Goal: Transaction & Acquisition: Subscribe to service/newsletter

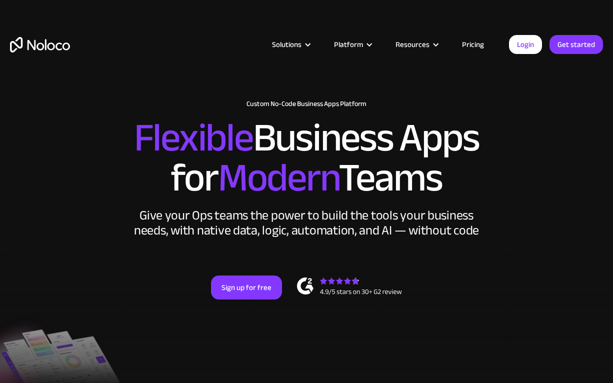
click at [480, 44] on link "Pricing" at bounding box center [472, 44] width 47 height 13
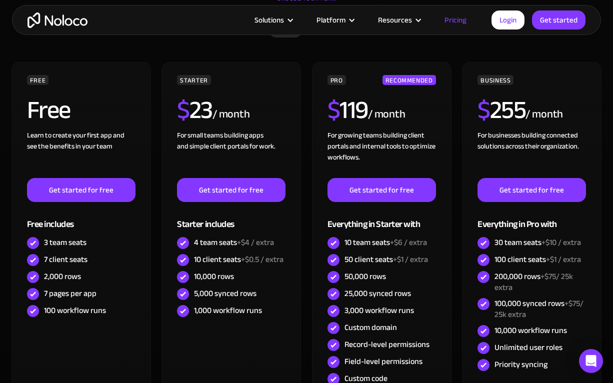
scroll to position [284, 0]
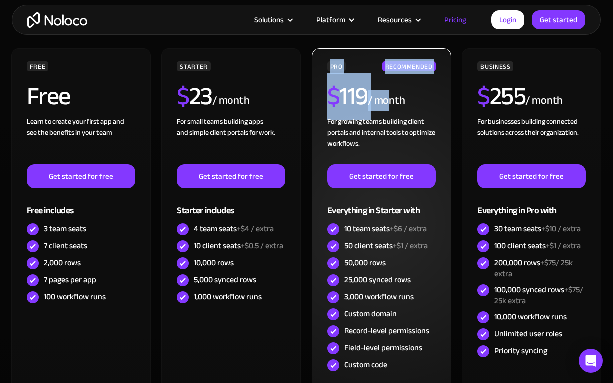
drag, startPoint x: 330, startPoint y: 65, endPoint x: 388, endPoint y: 93, distance: 64.4
click at [388, 93] on div "PRO RECOMMENDED $ 119 / month For growing teams building client portals and int…" at bounding box center [381, 217] width 108 height 312
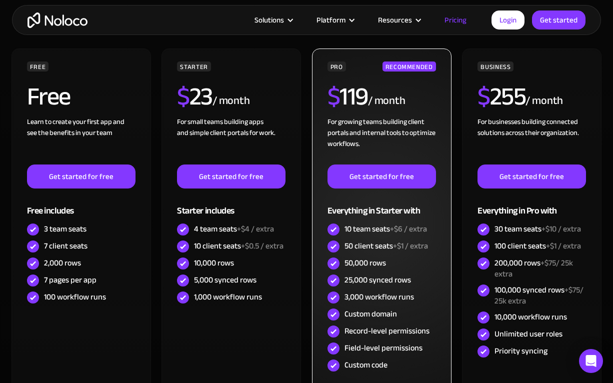
click at [394, 109] on div "/ month" at bounding box center [386, 101] width 37 height 16
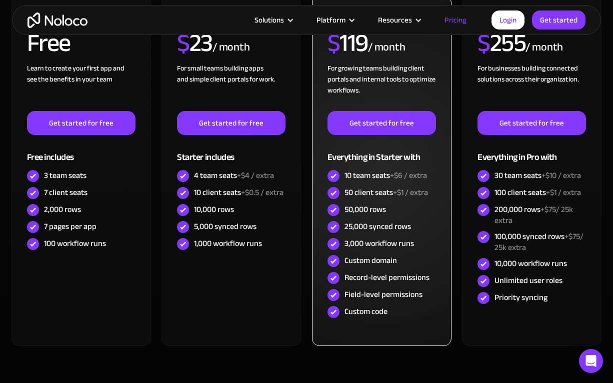
scroll to position [346, 0]
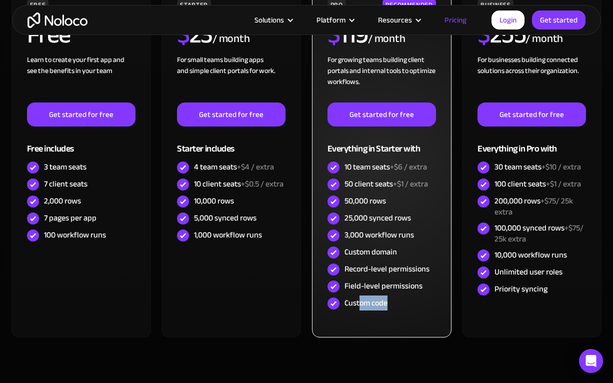
drag, startPoint x: 387, startPoint y: 303, endPoint x: 360, endPoint y: 305, distance: 27.6
click at [360, 305] on div "Custom code" at bounding box center [381, 303] width 108 height 17
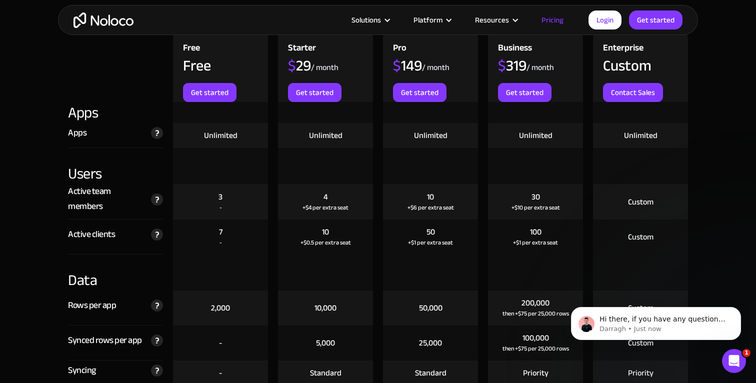
scroll to position [1107, 0]
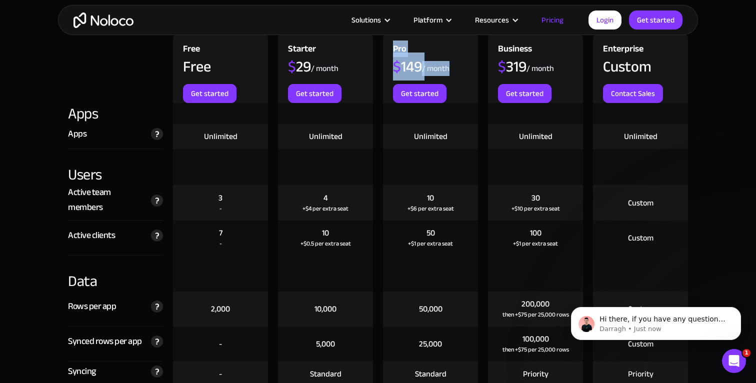
drag, startPoint x: 393, startPoint y: 48, endPoint x: 447, endPoint y: 66, distance: 57.4
click at [447, 66] on div "Pro $ 149 / month Get started" at bounding box center [430, 66] width 95 height 71
click at [456, 67] on div "Pro $ 149 / month Get started" at bounding box center [430, 66] width 95 height 71
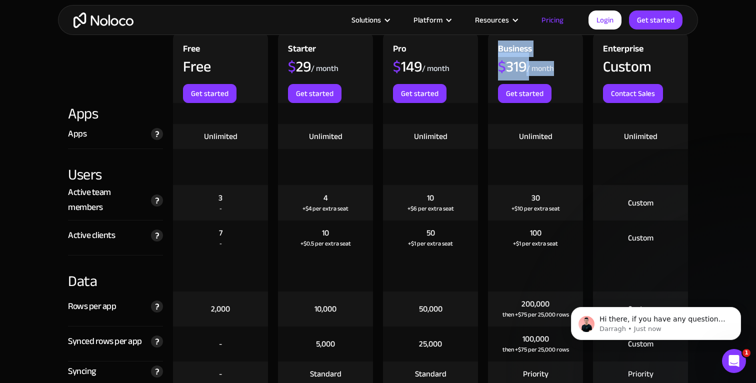
drag, startPoint x: 498, startPoint y: 48, endPoint x: 554, endPoint y: 68, distance: 59.0
click at [554, 68] on div "Business $ 319 / month Get started" at bounding box center [535, 66] width 95 height 71
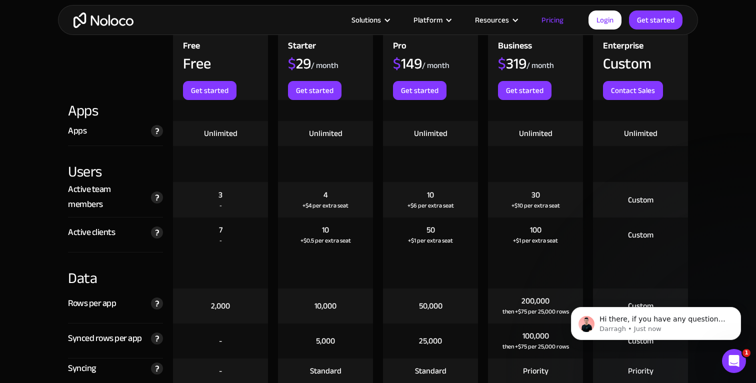
scroll to position [1112, 0]
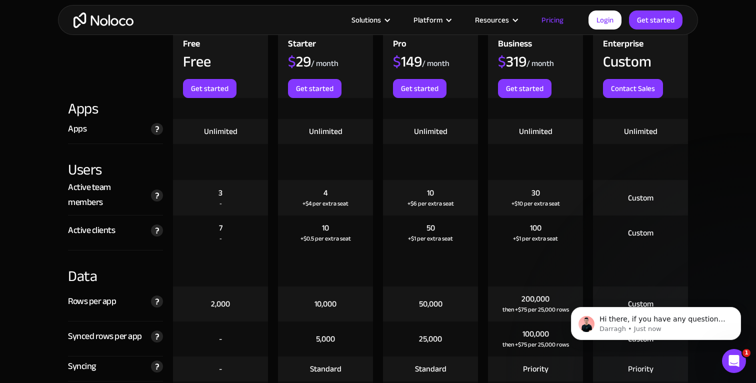
click at [562, 66] on div "Business $ 319 / month Get started" at bounding box center [535, 61] width 95 height 71
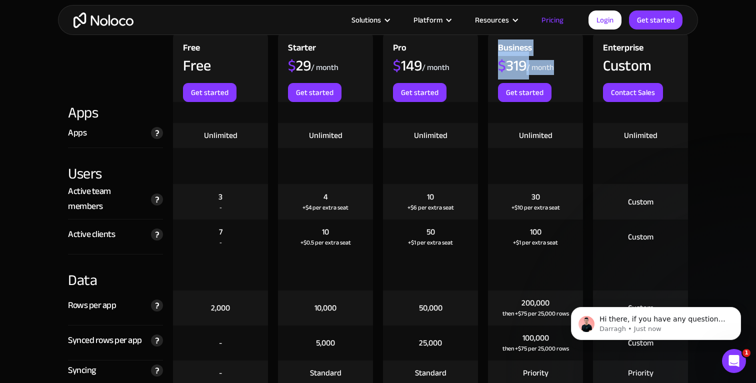
drag, startPoint x: 498, startPoint y: 47, endPoint x: 555, endPoint y: 64, distance: 60.1
click at [555, 64] on div "Business $ 319 / month Get started" at bounding box center [535, 65] width 95 height 71
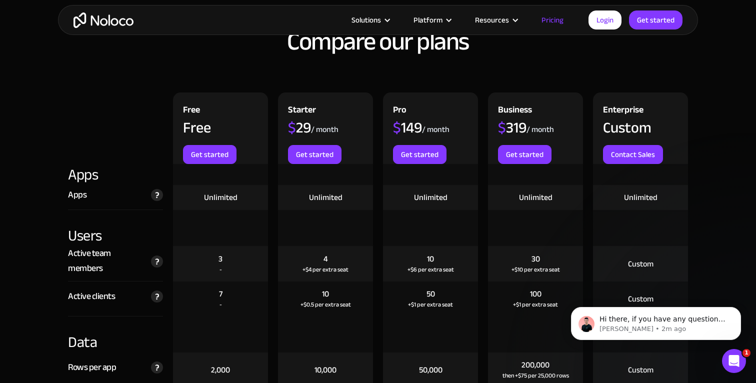
scroll to position [1042, 0]
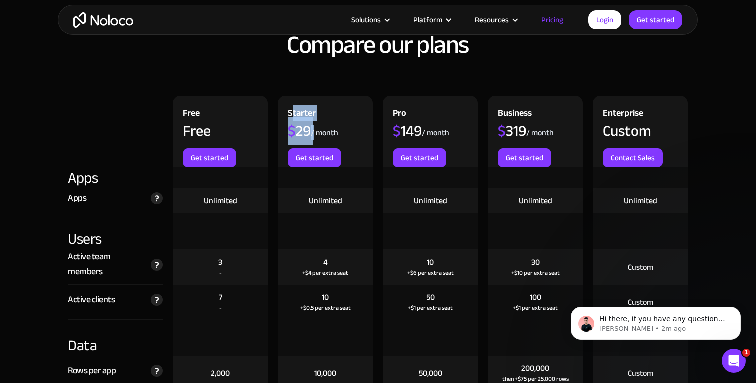
drag, startPoint x: 290, startPoint y: 113, endPoint x: 314, endPoint y: 128, distance: 27.6
click at [314, 128] on div "Starter $ 29 / month Get started" at bounding box center [325, 131] width 95 height 71
click at [319, 129] on div "/ month" at bounding box center [324, 132] width 27 height 11
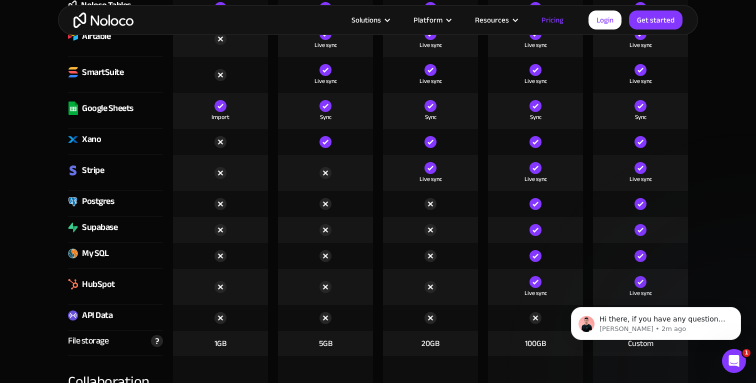
scroll to position [1477, 0]
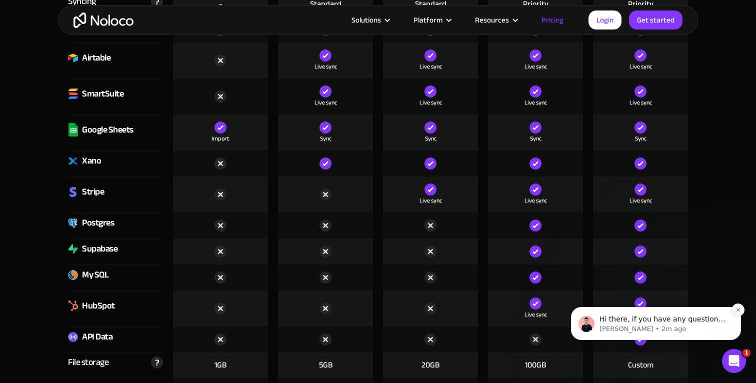
click at [612, 312] on button "Dismiss notification" at bounding box center [737, 309] width 13 height 13
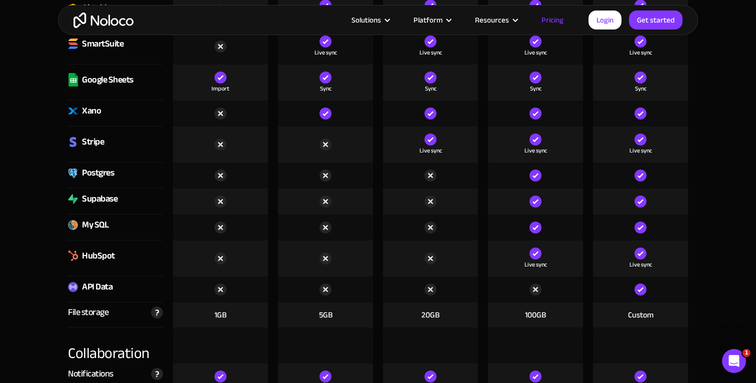
scroll to position [1518, 0]
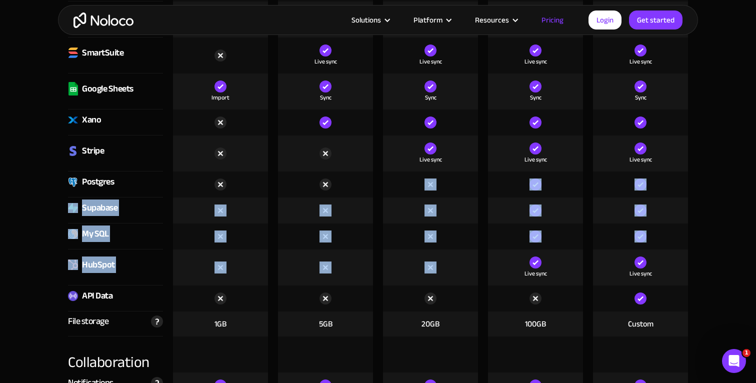
drag, startPoint x: 415, startPoint y: 177, endPoint x: 469, endPoint y: 267, distance: 105.1
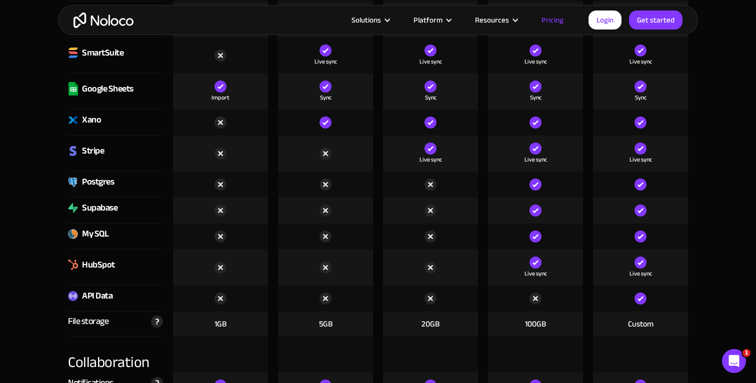
click at [612, 160] on div "Live sync" at bounding box center [640, 153] width 105 height 36
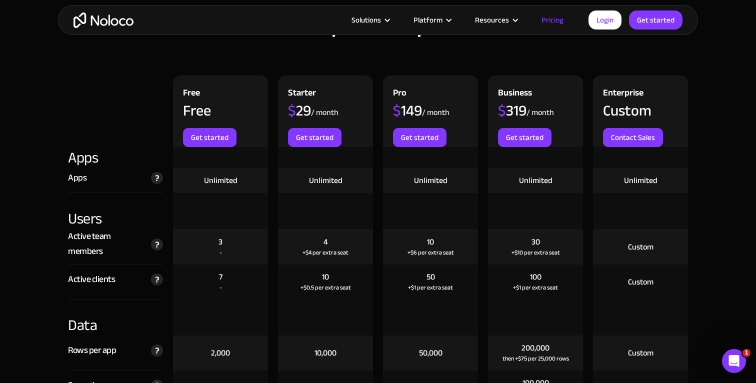
scroll to position [1052, 0]
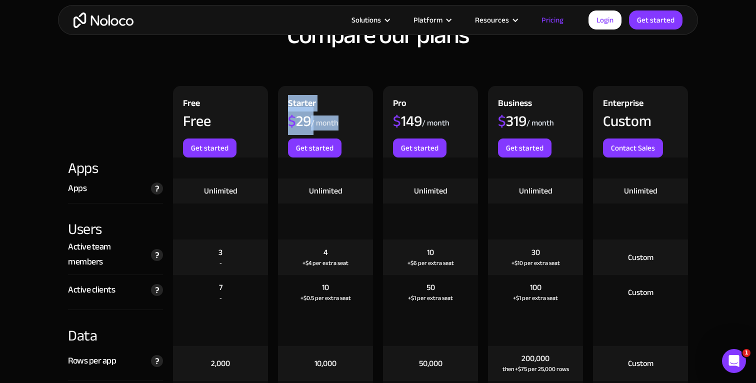
drag, startPoint x: 288, startPoint y: 102, endPoint x: 338, endPoint y: 119, distance: 52.3
click at [338, 119] on div "Starter $ 29 / month Get started" at bounding box center [325, 121] width 95 height 71
click at [338, 119] on div "/ month" at bounding box center [324, 122] width 27 height 11
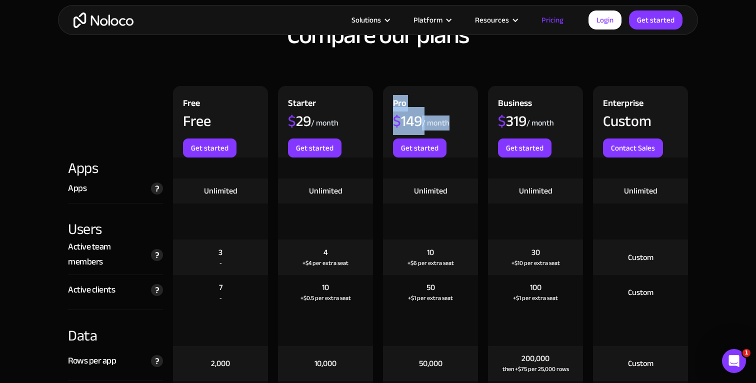
drag, startPoint x: 393, startPoint y: 102, endPoint x: 452, endPoint y: 124, distance: 62.7
click at [452, 124] on div "Pro $ 149 / month Get started" at bounding box center [430, 121] width 95 height 71
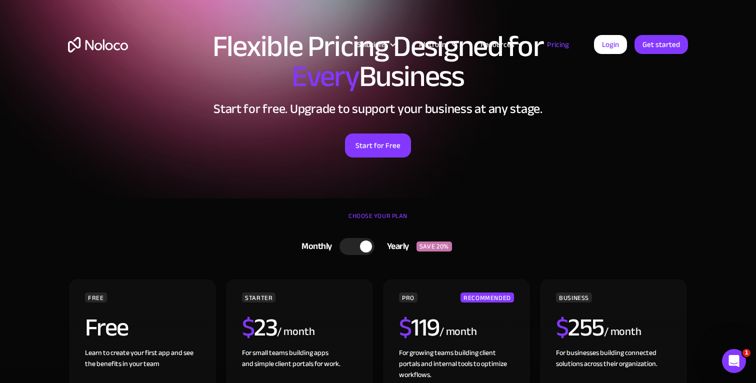
scroll to position [0, 0]
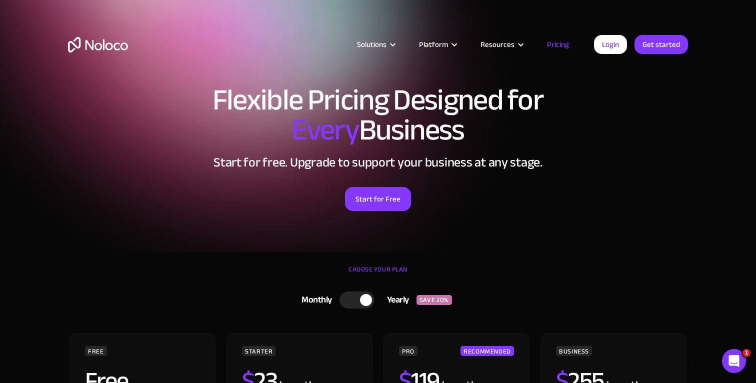
click at [506, 231] on div "Flexible Pricing Designed for Every Business Start for free. Upgrade to support…" at bounding box center [378, 158] width 640 height 166
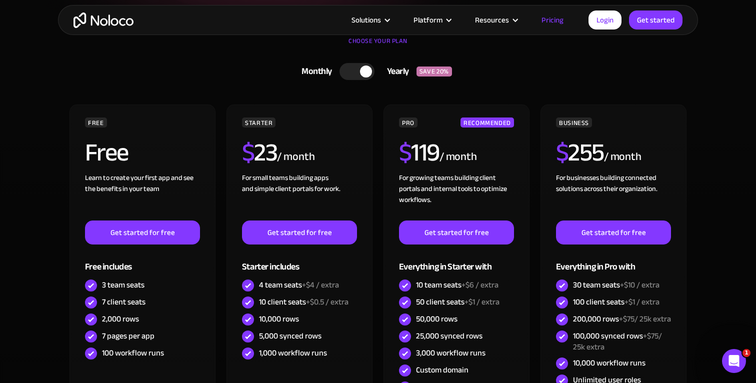
scroll to position [229, 0]
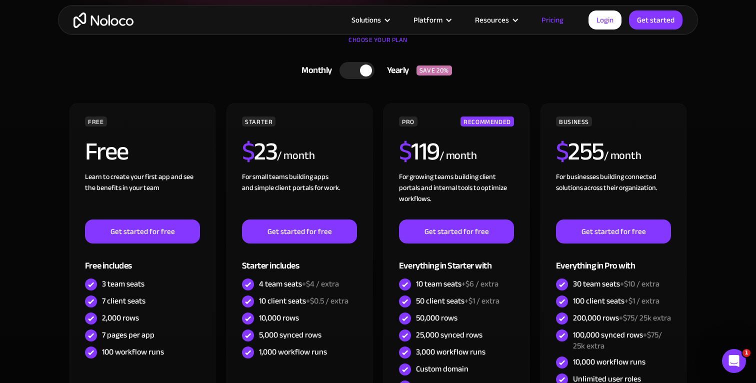
click at [350, 66] on div at bounding box center [356, 70] width 35 height 17
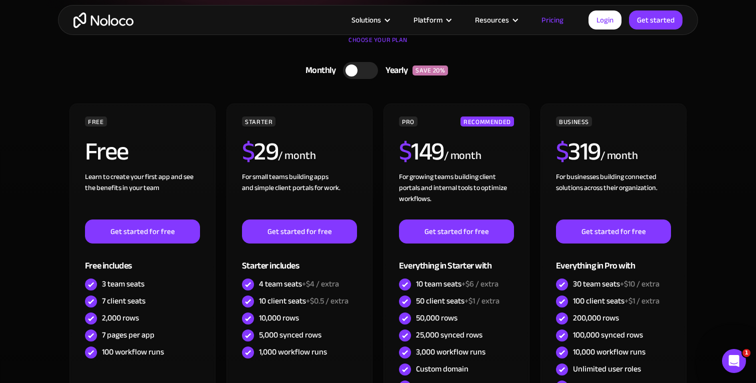
click at [488, 87] on div "Monthly Yearly SAVE 20% Monthly Yearly SAVE 20% FREE Free Learn to create your …" at bounding box center [378, 272] width 620 height 430
click at [350, 72] on div at bounding box center [351, 70] width 12 height 12
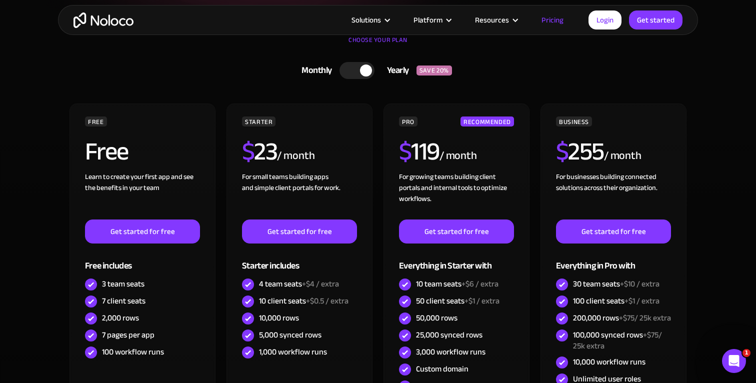
click at [350, 72] on div at bounding box center [356, 70] width 35 height 17
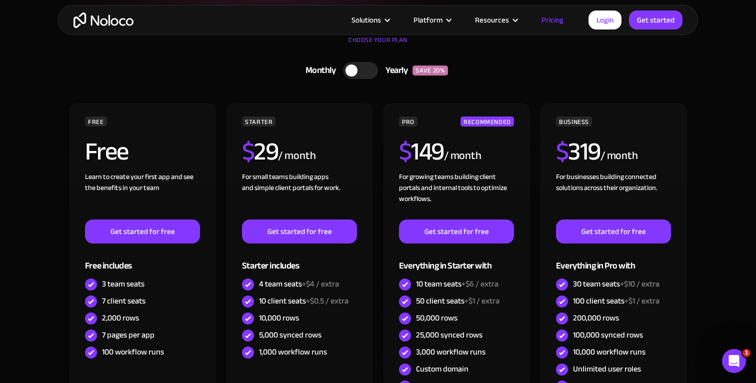
scroll to position [236, 0]
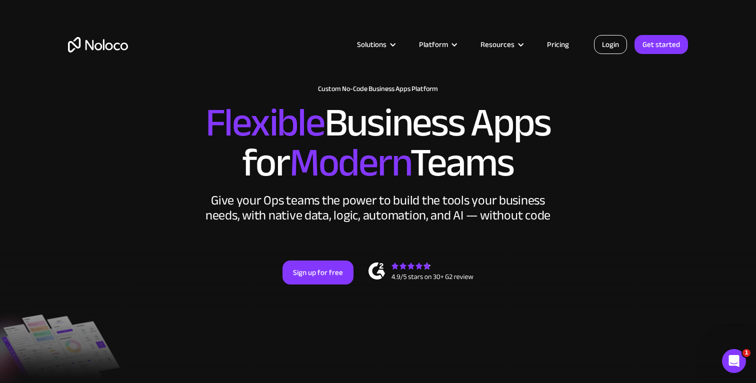
click at [616, 45] on link "Login" at bounding box center [610, 44] width 33 height 19
